Goal: Transaction & Acquisition: Purchase product/service

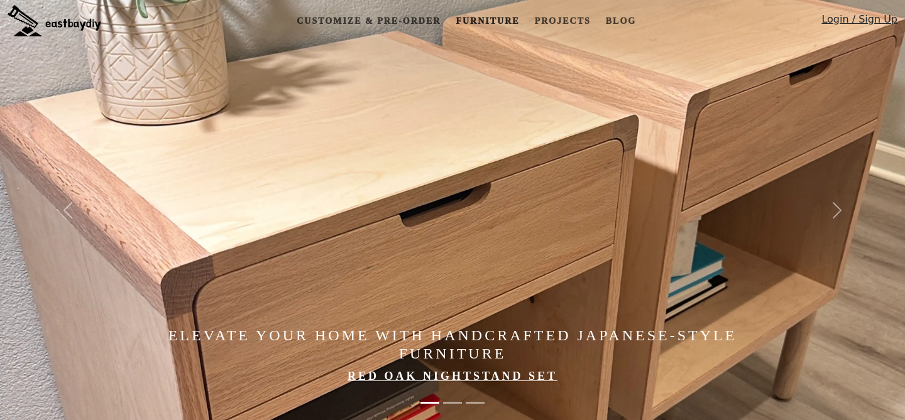
click at [475, 18] on link "Furniture" at bounding box center [488, 20] width 74 height 23
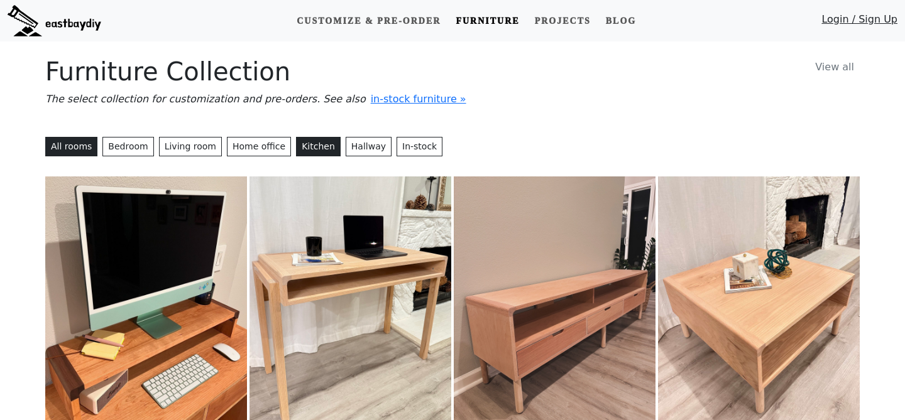
click at [296, 145] on button "Kitchen" at bounding box center [318, 146] width 45 height 19
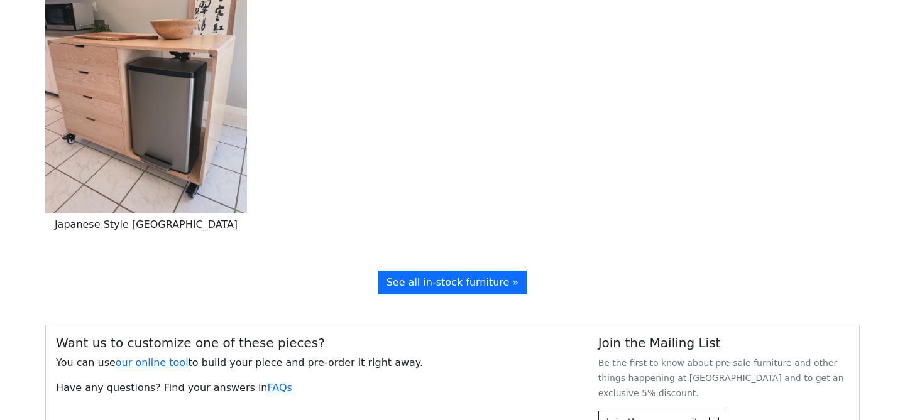
scroll to position [275, 0]
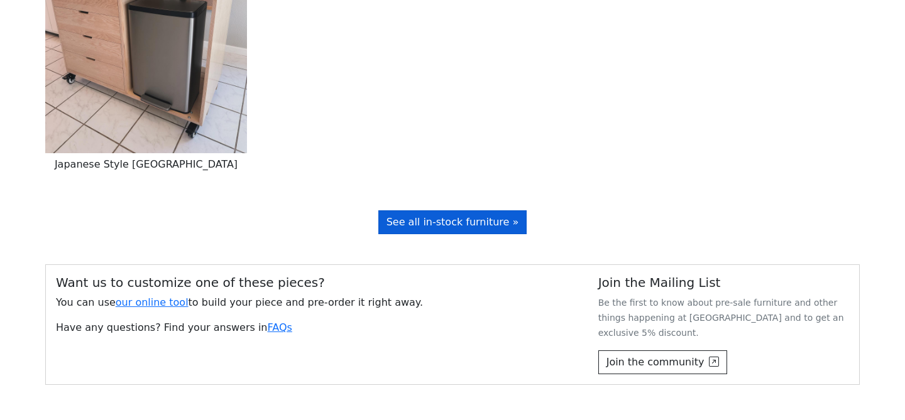
click at [412, 234] on link "See all in-stock furniture »" at bounding box center [452, 223] width 149 height 24
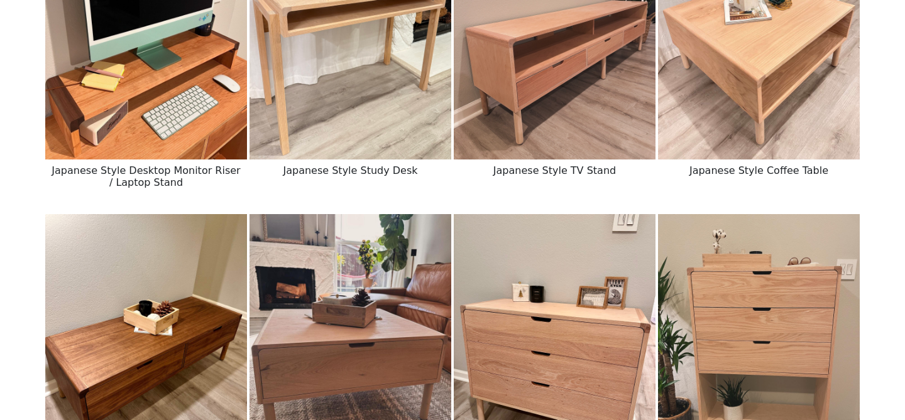
scroll to position [376, 0]
